Goal: Task Accomplishment & Management: Use online tool/utility

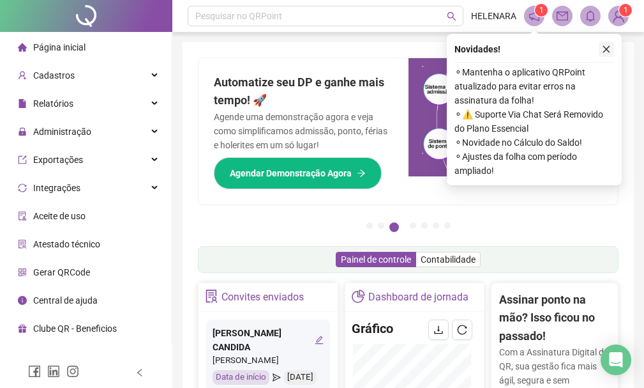
click at [614, 44] on div "Novidades ! ⚬ Mantenha o aplicativo QRPoint atualizado para evitar erros na ass…" at bounding box center [534, 109] width 175 height 151
click at [608, 46] on icon "close" at bounding box center [606, 49] width 9 height 9
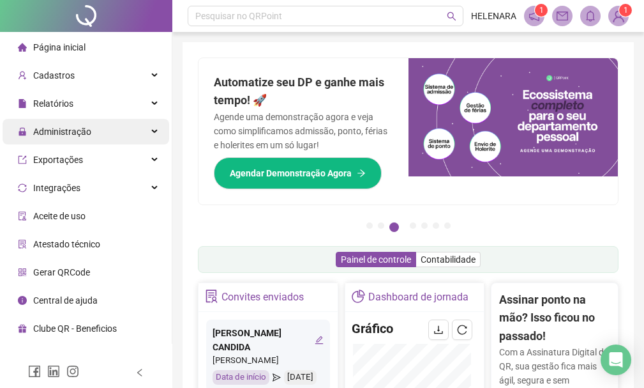
click at [132, 142] on div "Administração" at bounding box center [86, 132] width 167 height 26
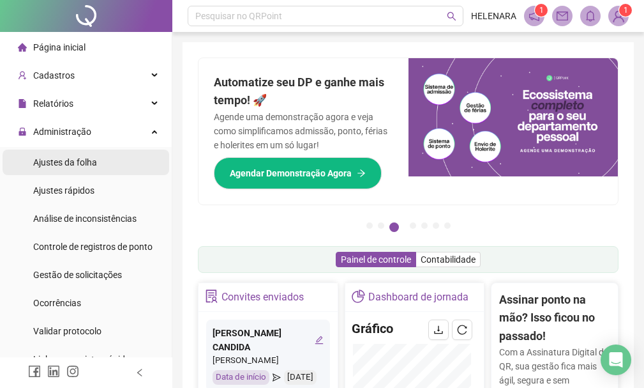
click at [128, 161] on li "Ajustes da folha" at bounding box center [86, 162] width 167 height 26
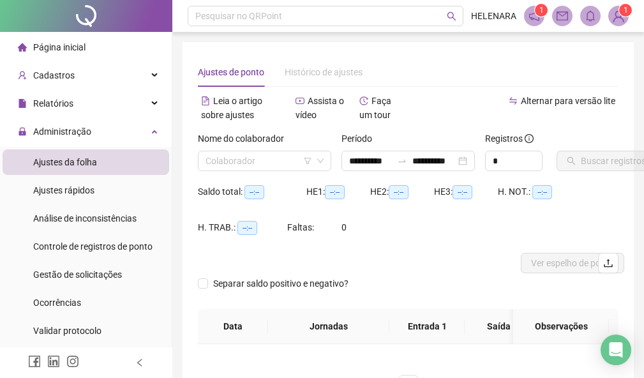
type input "**********"
click at [273, 157] on input "search" at bounding box center [259, 160] width 107 height 19
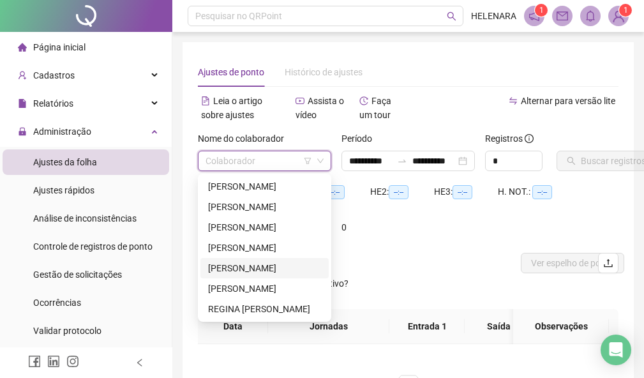
click at [264, 267] on div "[PERSON_NAME]" at bounding box center [264, 268] width 113 height 14
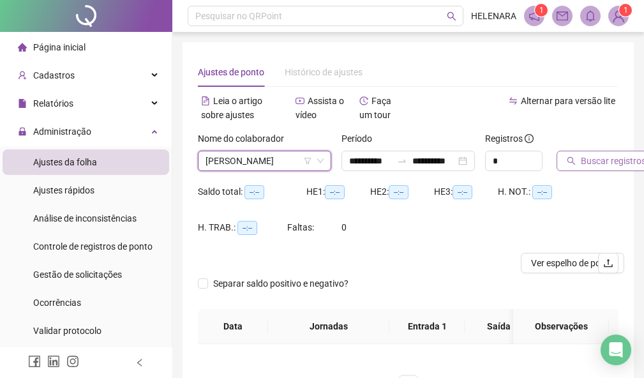
click at [580, 165] on button "Buscar registros" at bounding box center [607, 161] width 100 height 20
